Goal: Information Seeking & Learning: Learn about a topic

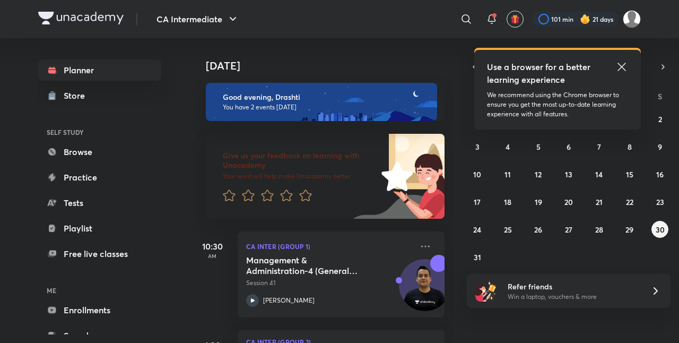
scroll to position [90, 0]
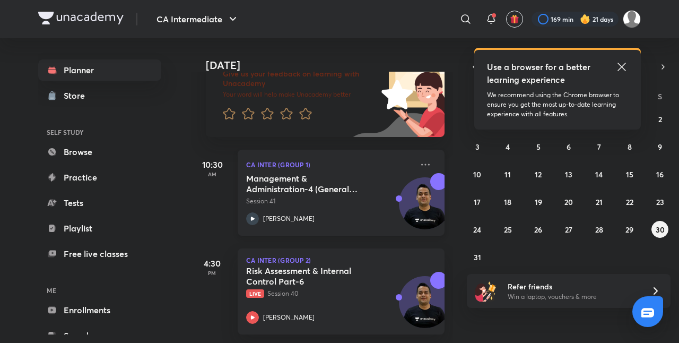
scroll to position [90, 0]
click at [623, 68] on icon at bounding box center [621, 67] width 8 height 8
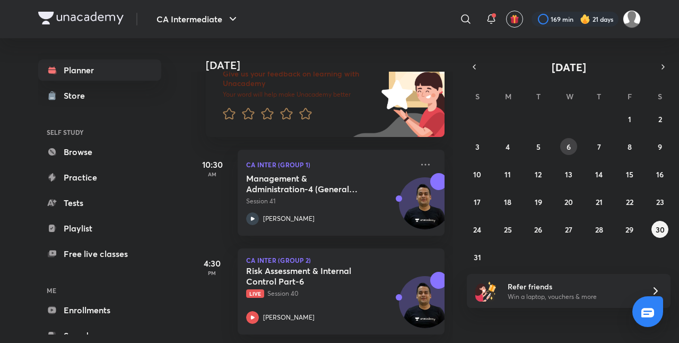
click at [567, 143] on abbr "6" at bounding box center [569, 147] width 4 height 10
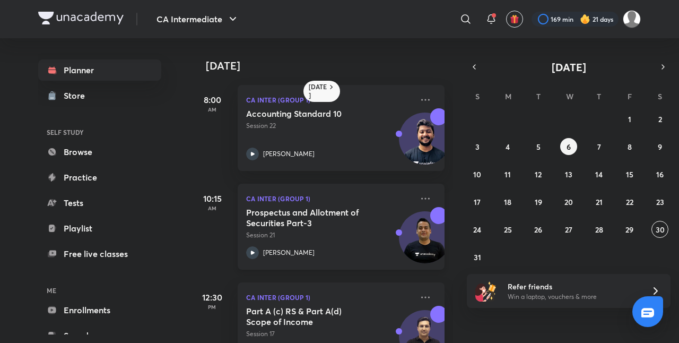
click at [361, 229] on div "Prospectus and Allotment of Securities Part-3 Session 21" at bounding box center [329, 223] width 167 height 33
